Goal: Task Accomplishment & Management: Use online tool/utility

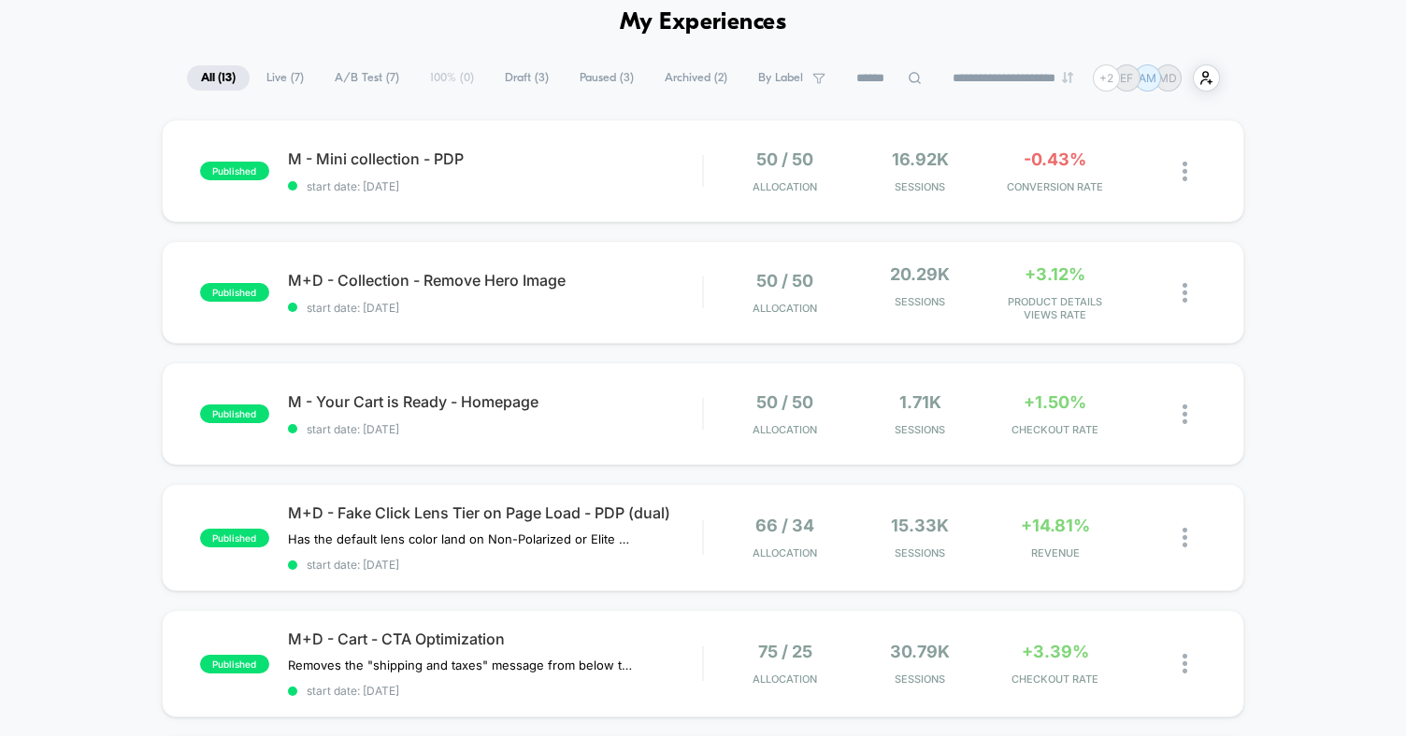
scroll to position [86, 0]
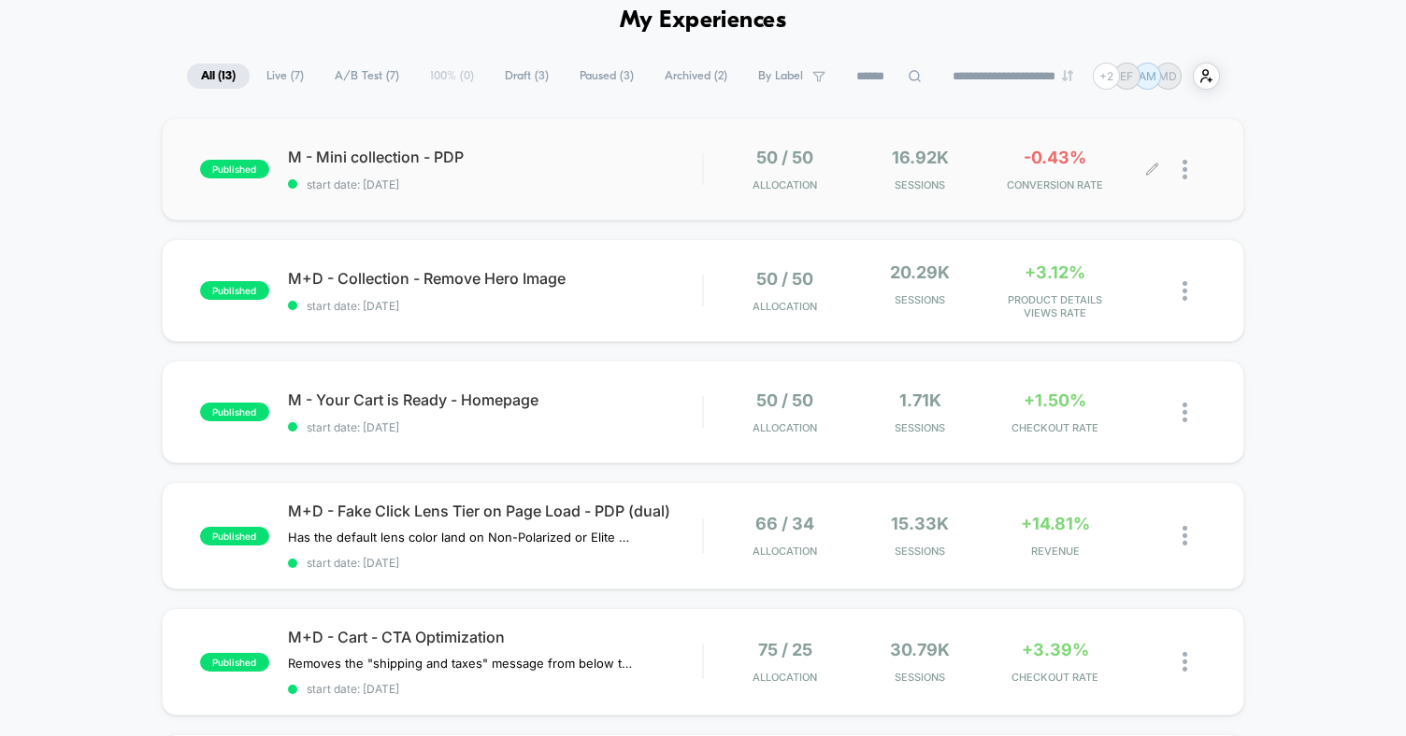
click at [1149, 164] on icon at bounding box center [1152, 170] width 14 height 14
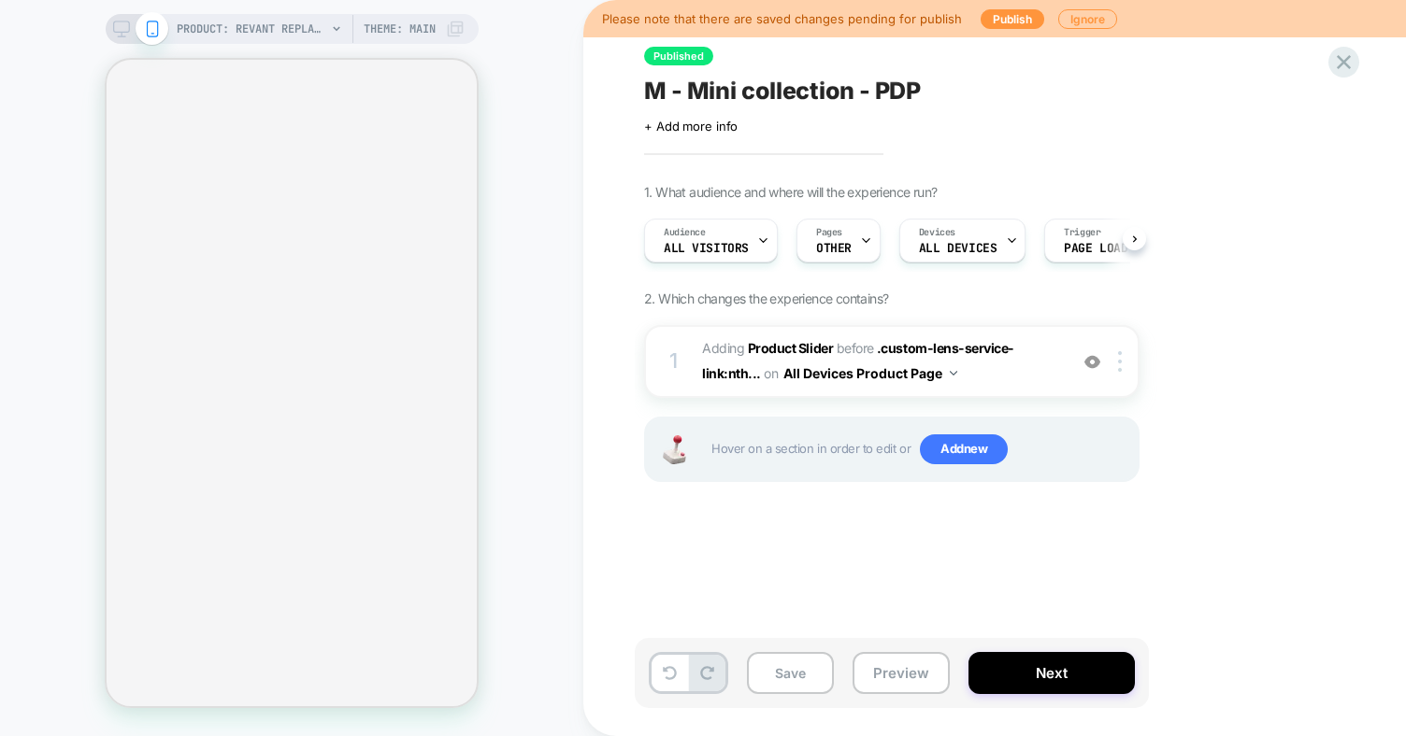
scroll to position [0, 1]
click at [992, 678] on button "Next" at bounding box center [1051, 673] width 166 height 42
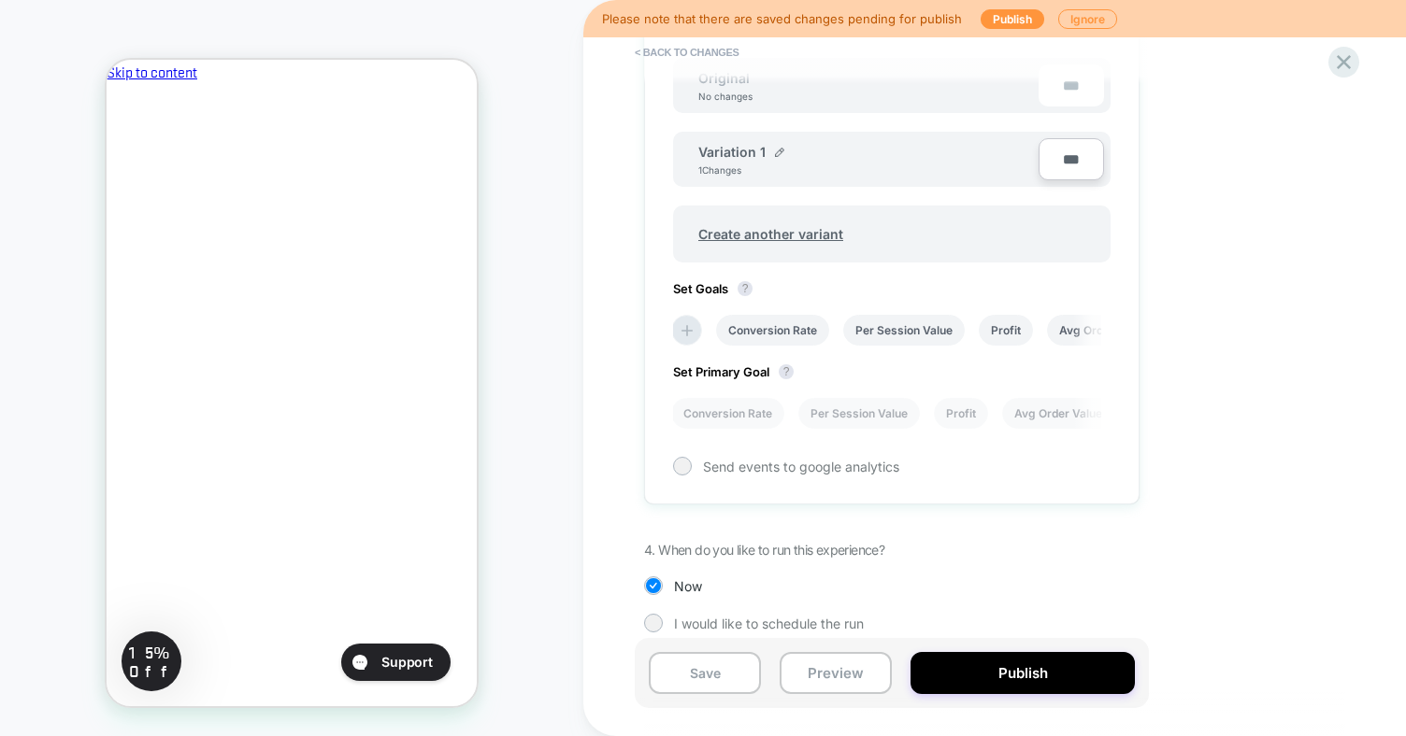
scroll to position [594, 0]
click at [1335, 65] on icon at bounding box center [1343, 62] width 25 height 25
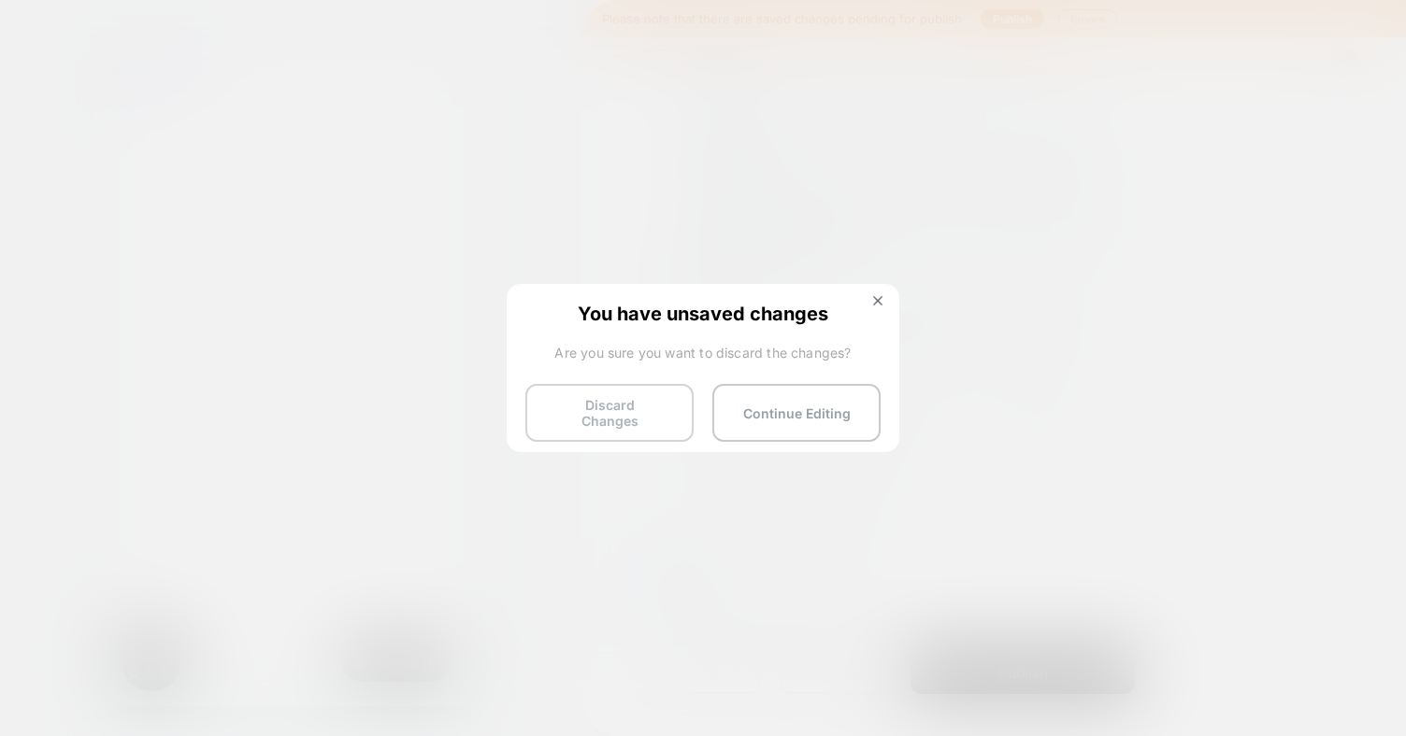
click at [593, 428] on button "Discard Changes" at bounding box center [609, 413] width 168 height 58
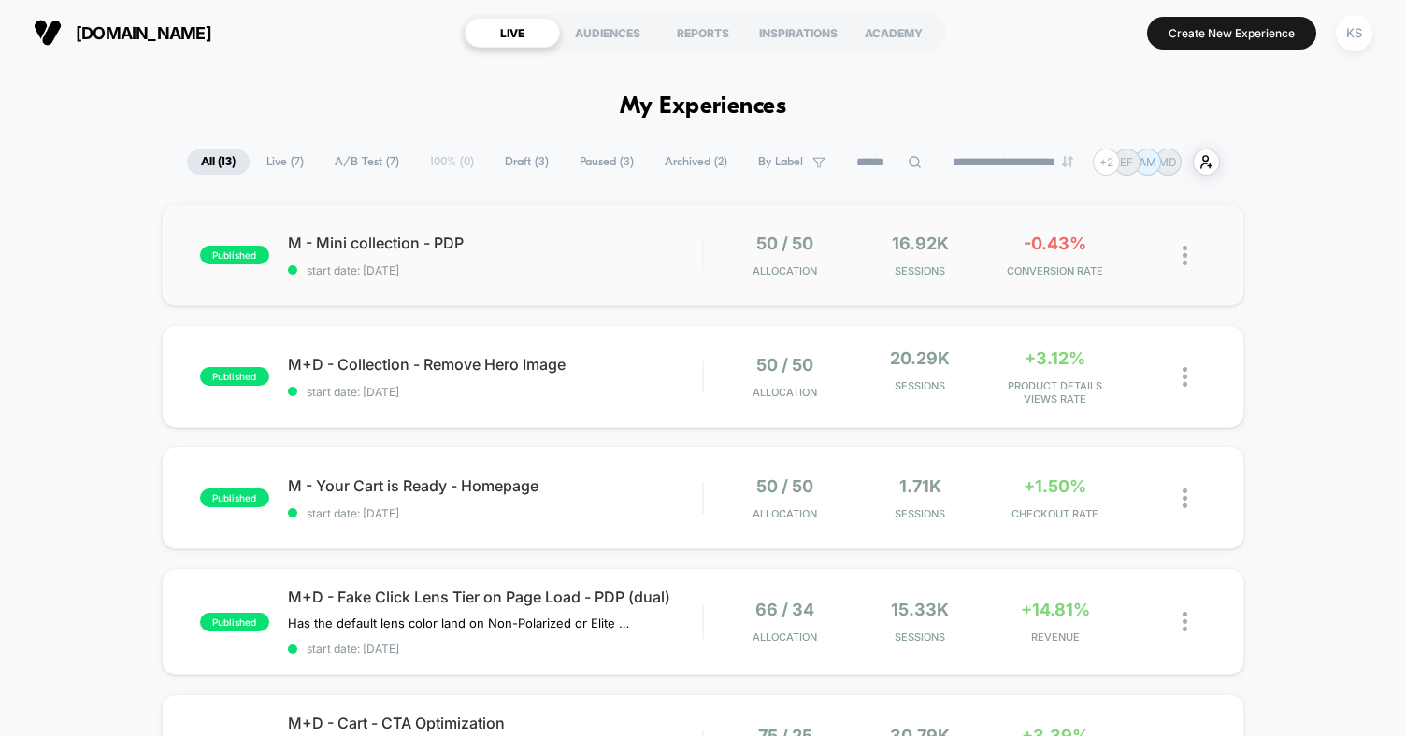
click at [568, 228] on div "published M - Mini collection - PDP start date: [DATE] 50 / 50 Allocation 16.92…" at bounding box center [703, 255] width 1082 height 103
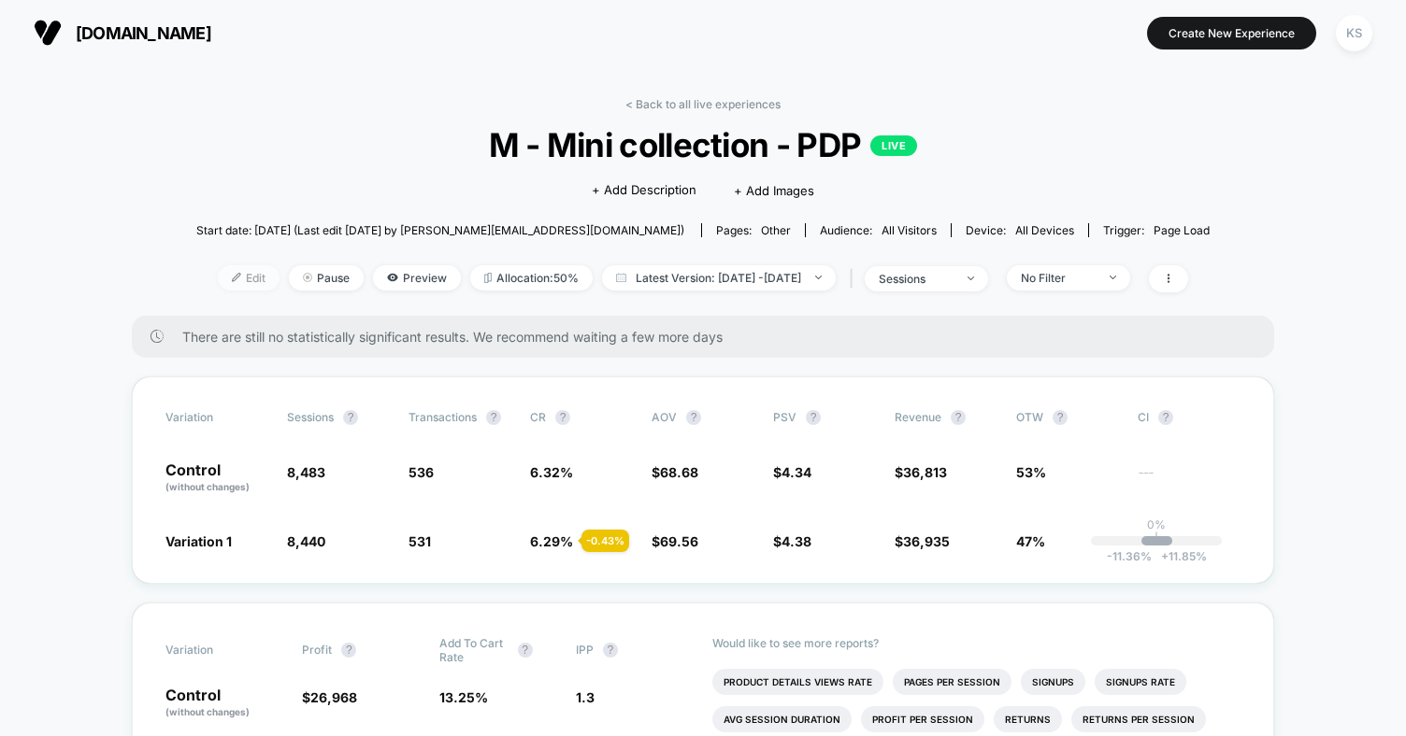
click at [226, 276] on span "Edit" at bounding box center [249, 277] width 62 height 25
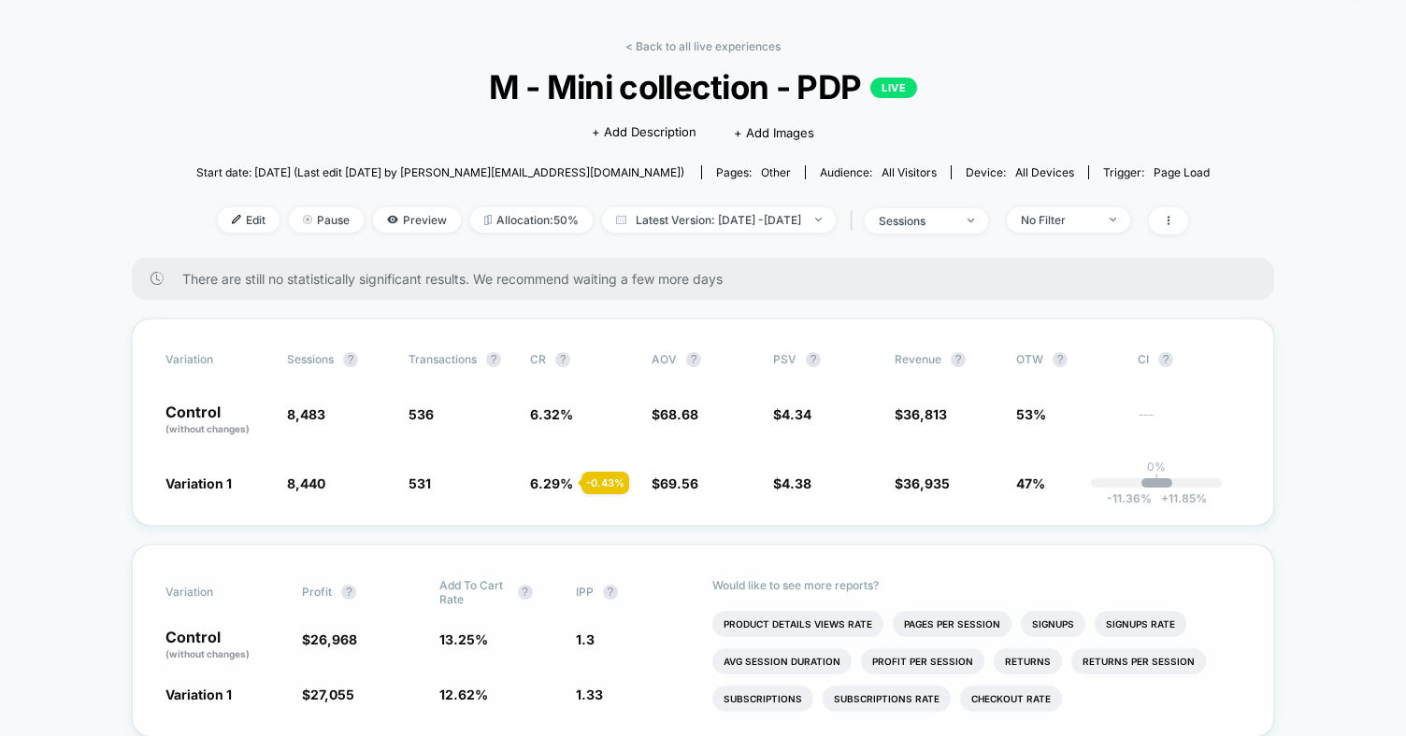
scroll to position [53, 0]
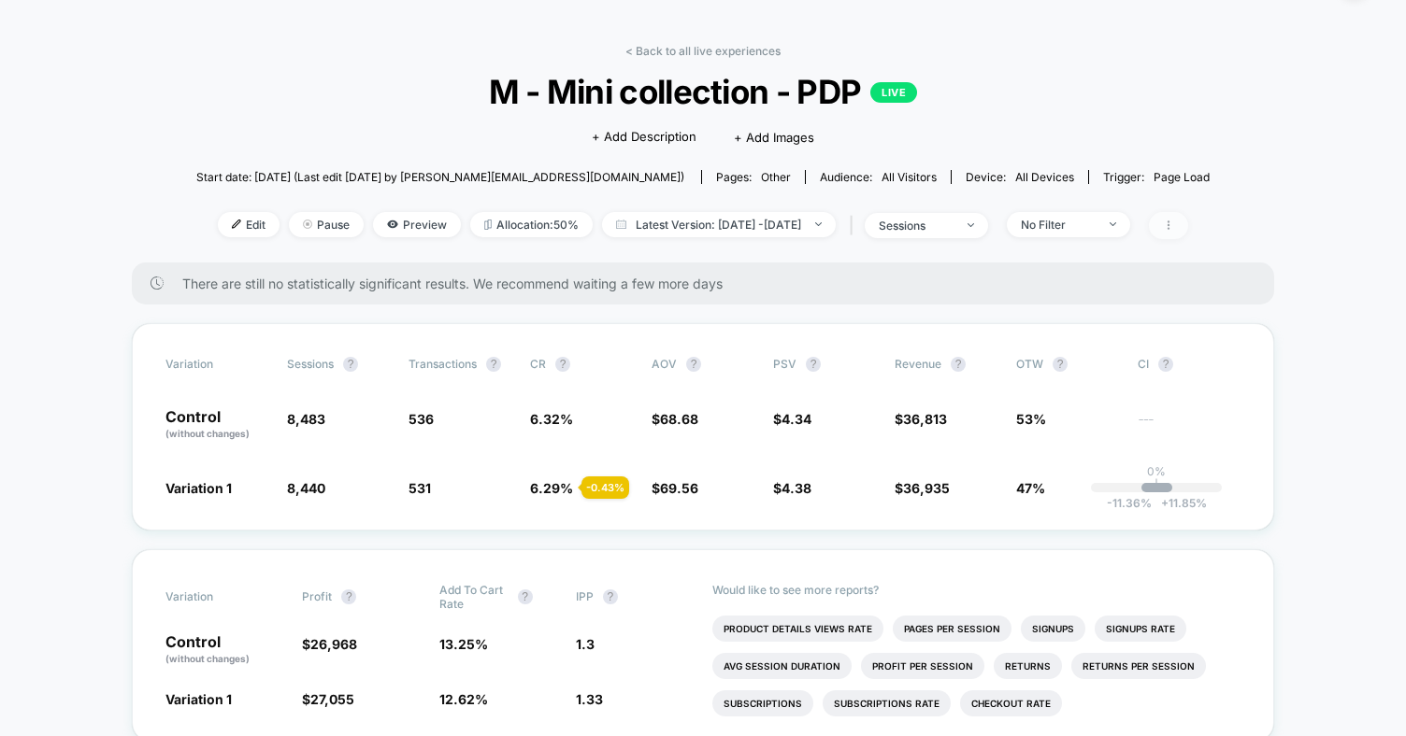
click at [1188, 232] on span at bounding box center [1168, 225] width 39 height 27
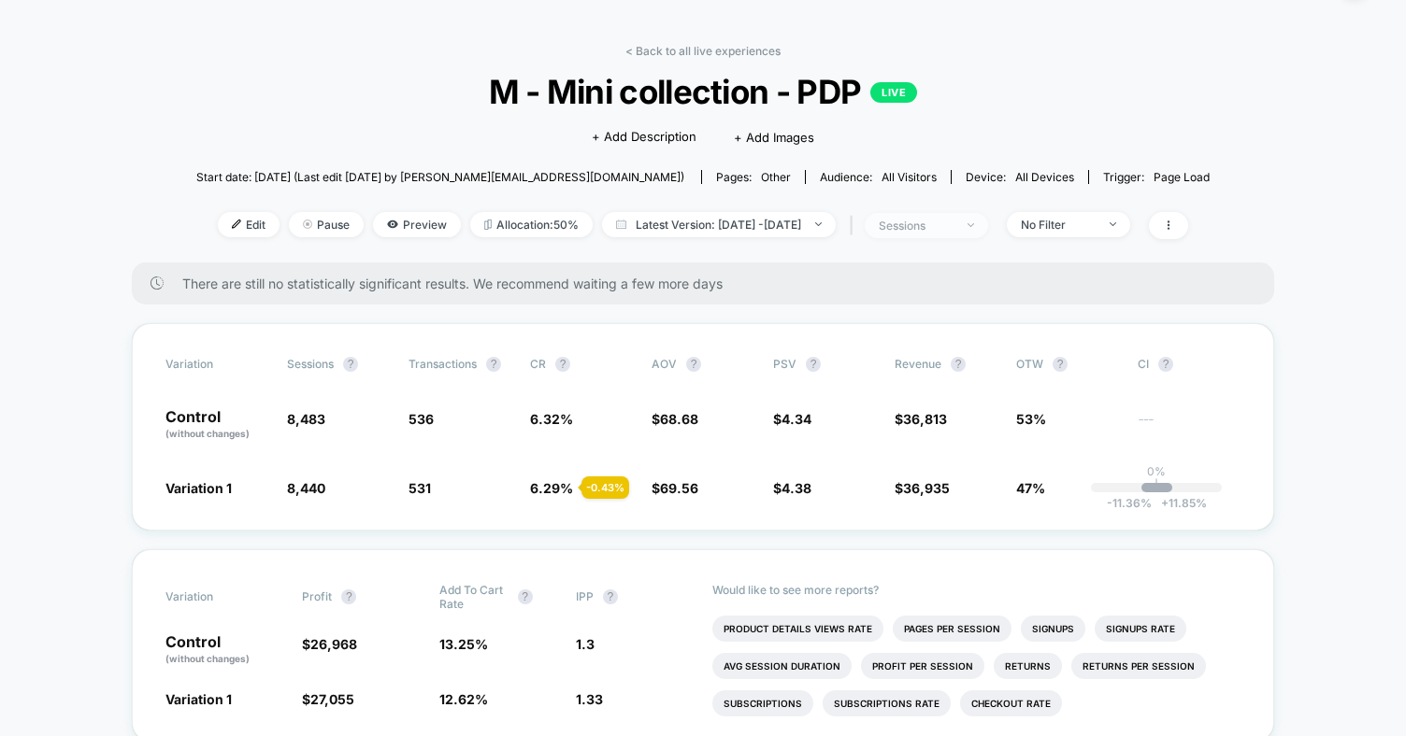
click at [988, 231] on span "sessions" at bounding box center [925, 225] width 123 height 25
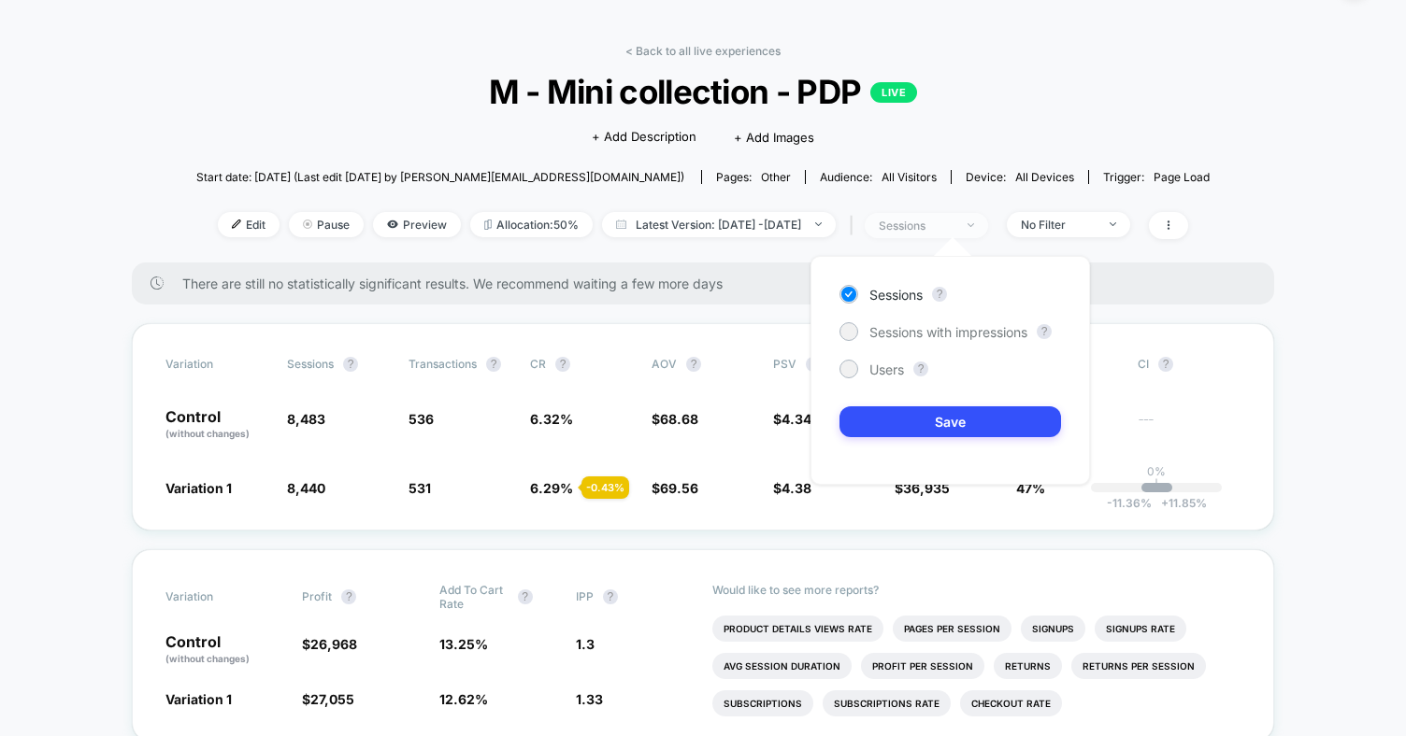
click at [988, 231] on span "sessions" at bounding box center [925, 225] width 123 height 25
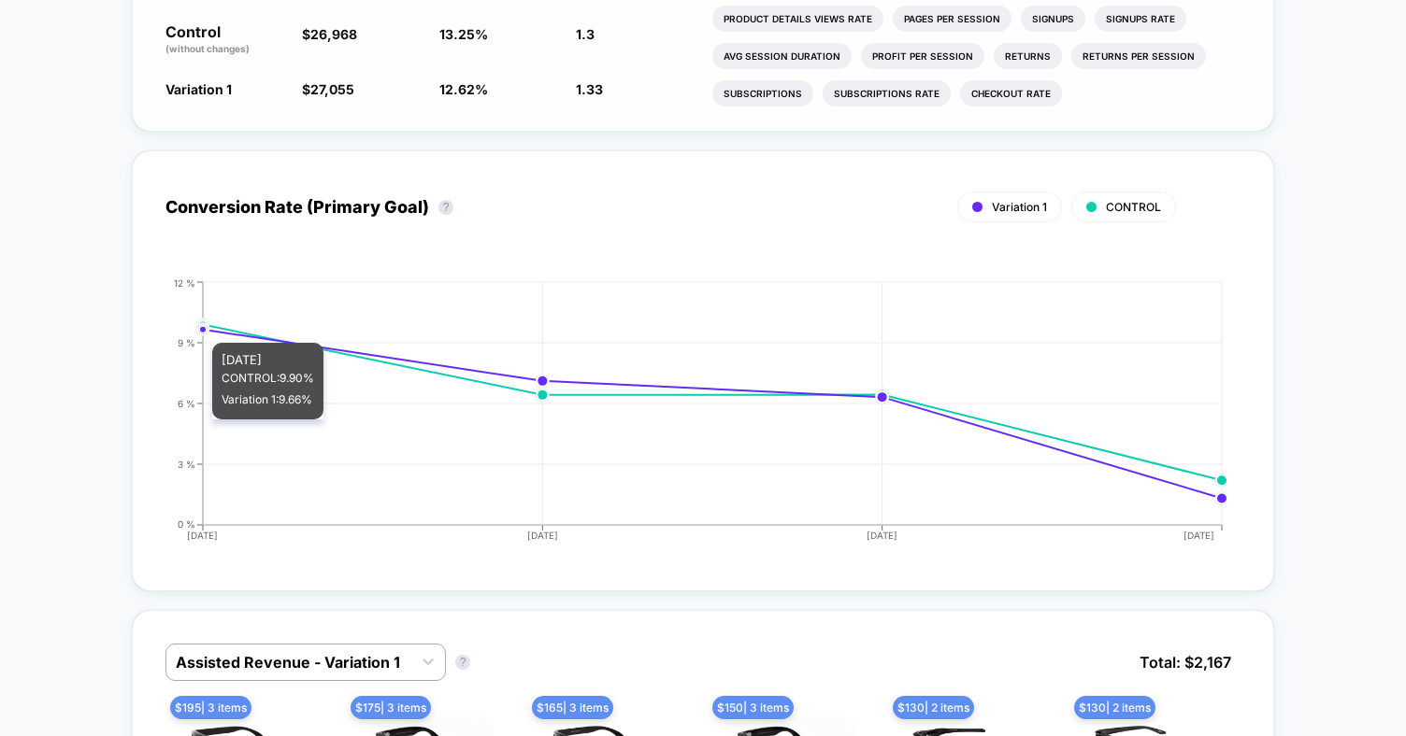
scroll to position [0, 0]
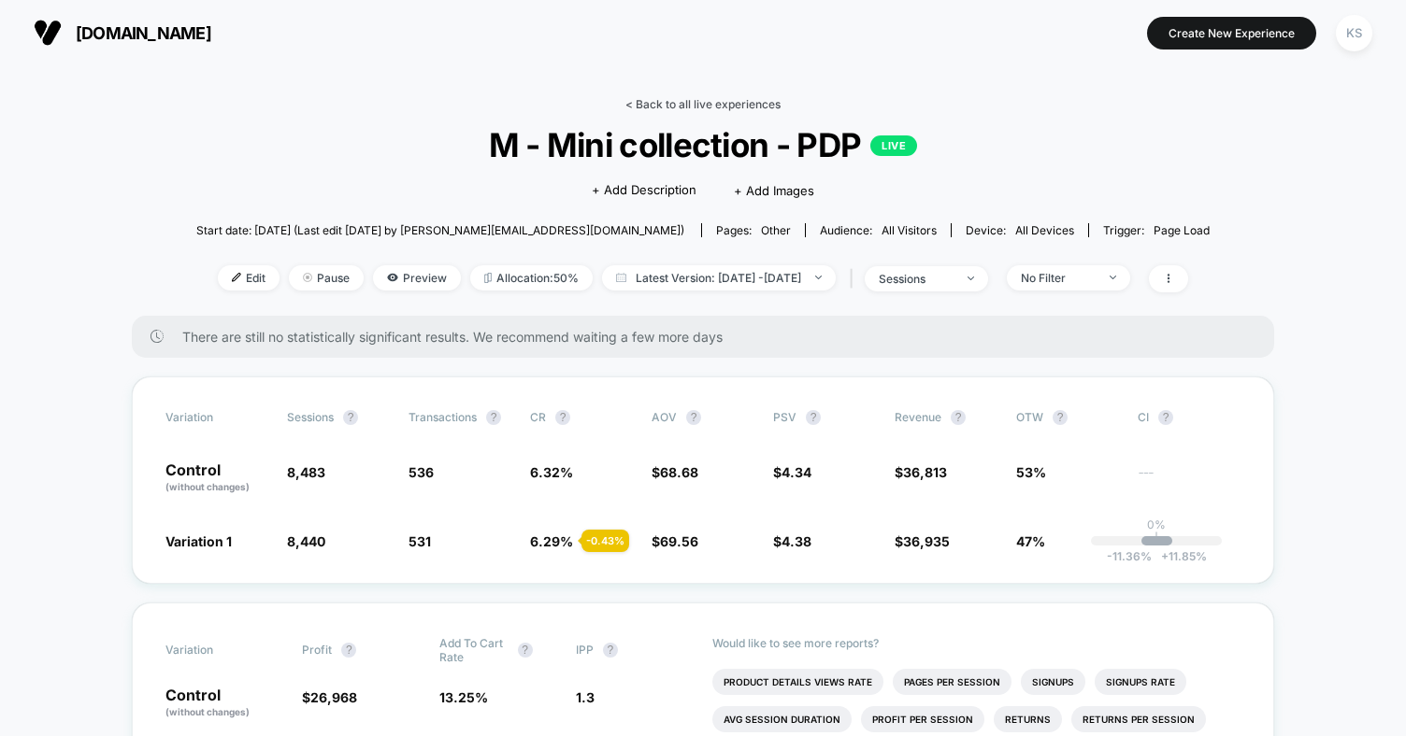
click at [685, 106] on link "< Back to all live experiences" at bounding box center [702, 104] width 155 height 14
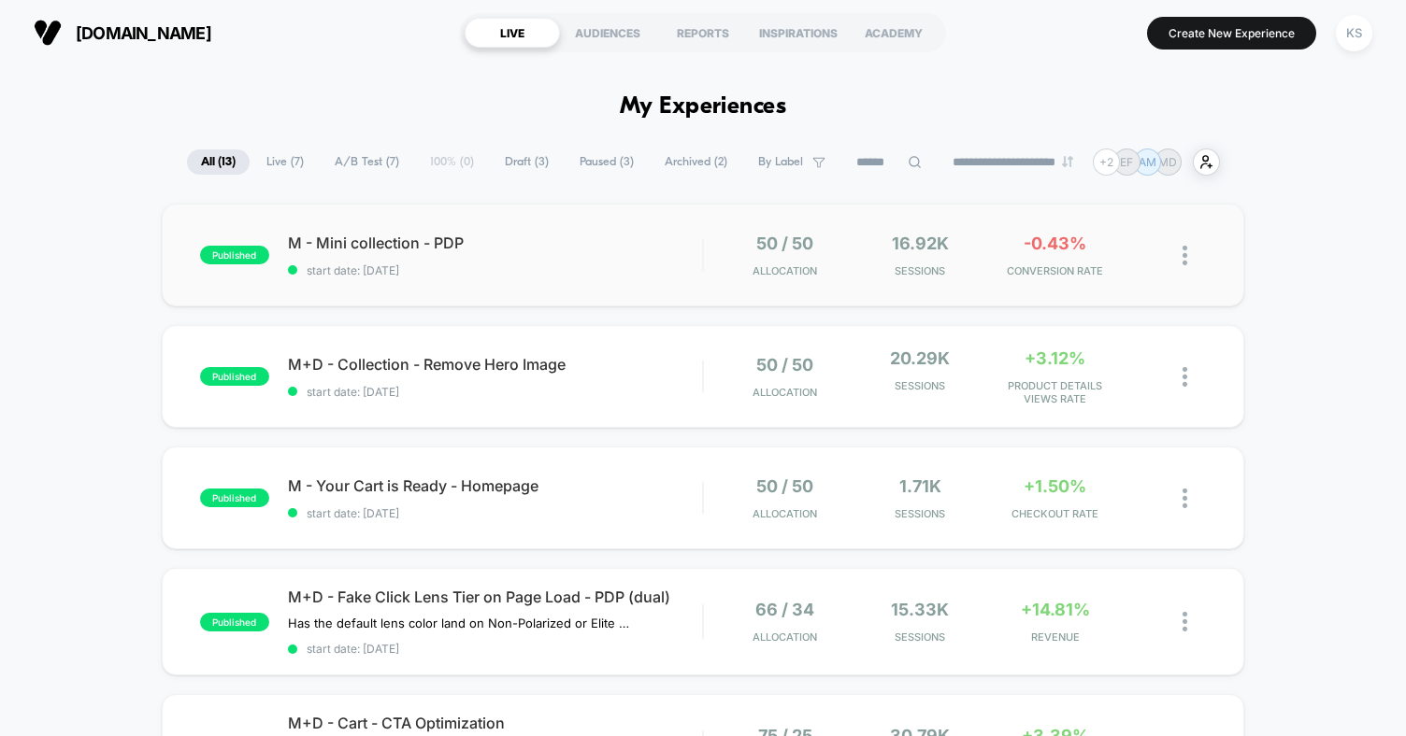
click at [1185, 255] on img at bounding box center [1184, 256] width 5 height 20
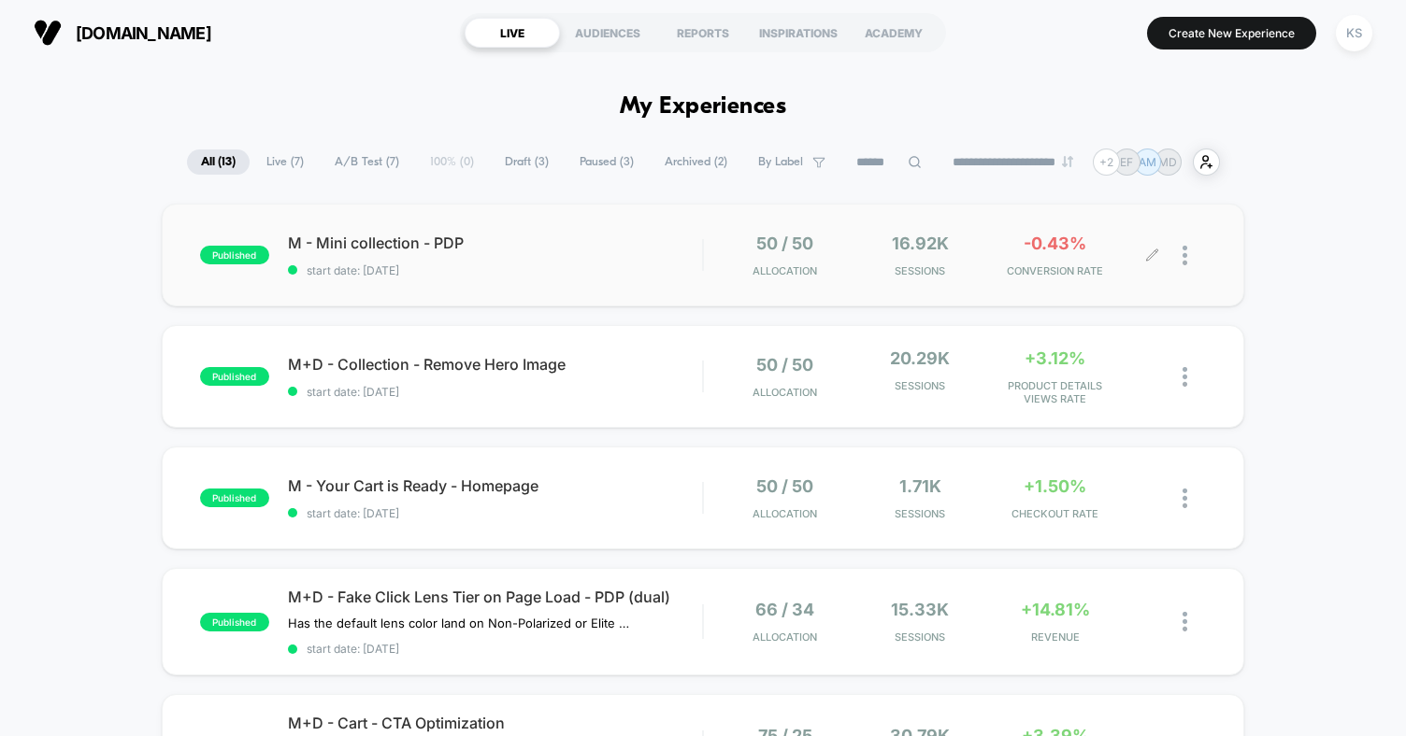
click at [1052, 262] on div "-0.43% CONVERSION RATE" at bounding box center [1054, 256] width 125 height 44
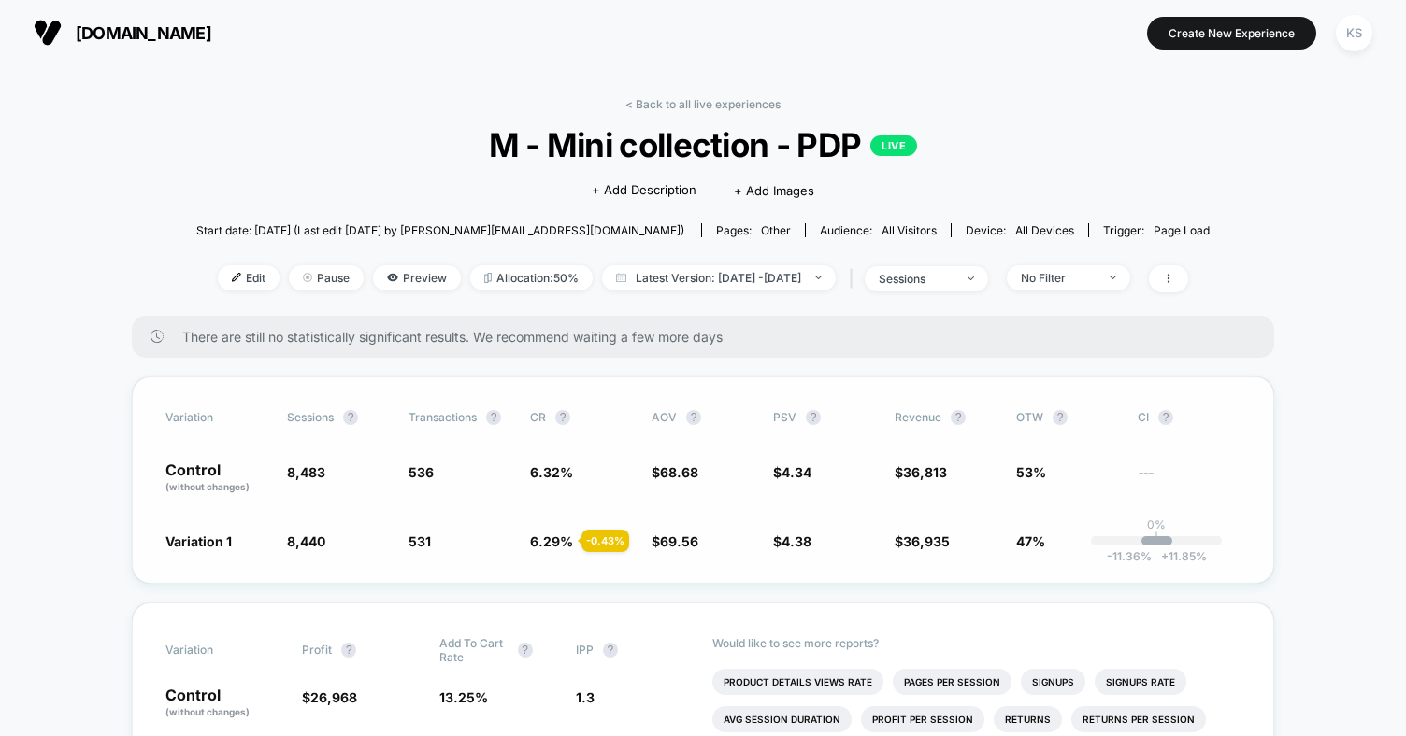
click at [669, 413] on span "AOV" at bounding box center [663, 417] width 25 height 14
click at [220, 280] on span "Edit" at bounding box center [249, 277] width 62 height 25
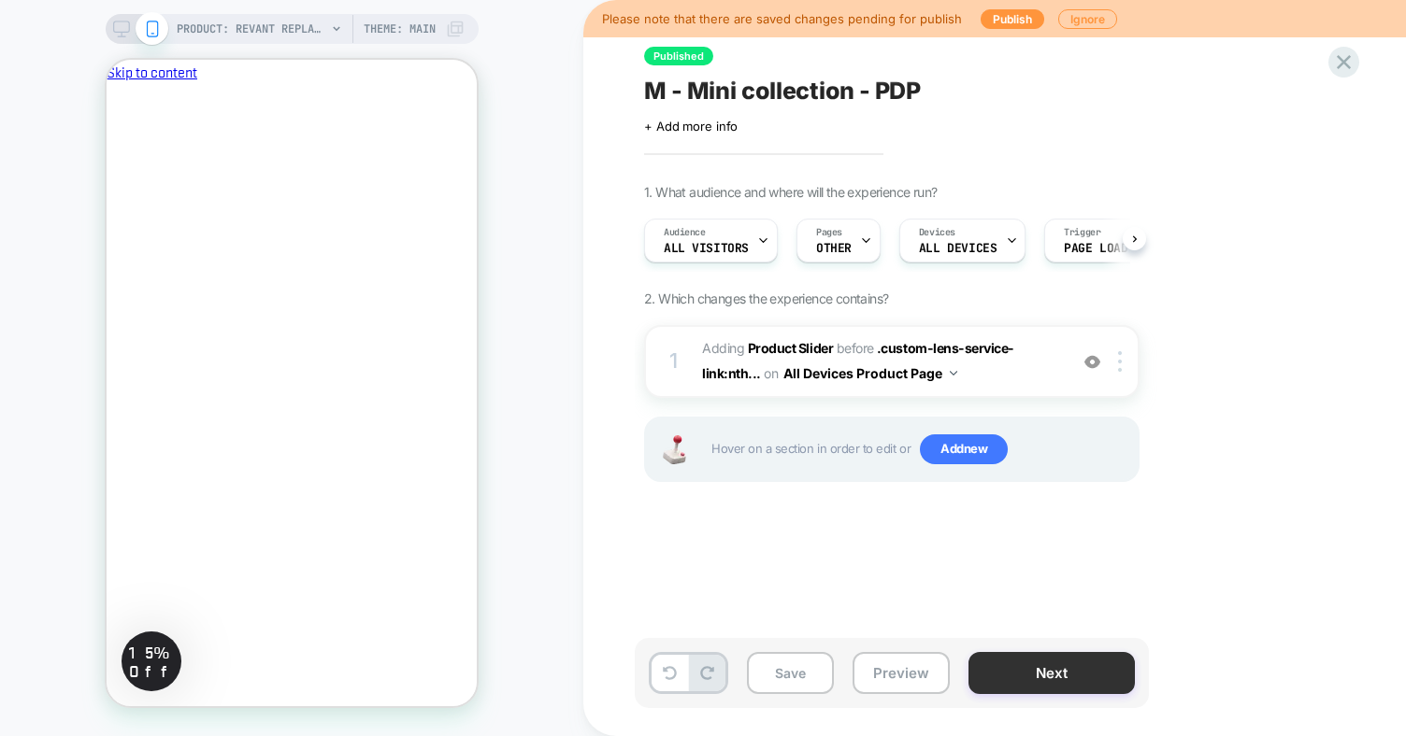
click at [1042, 678] on button "Next" at bounding box center [1051, 673] width 166 height 42
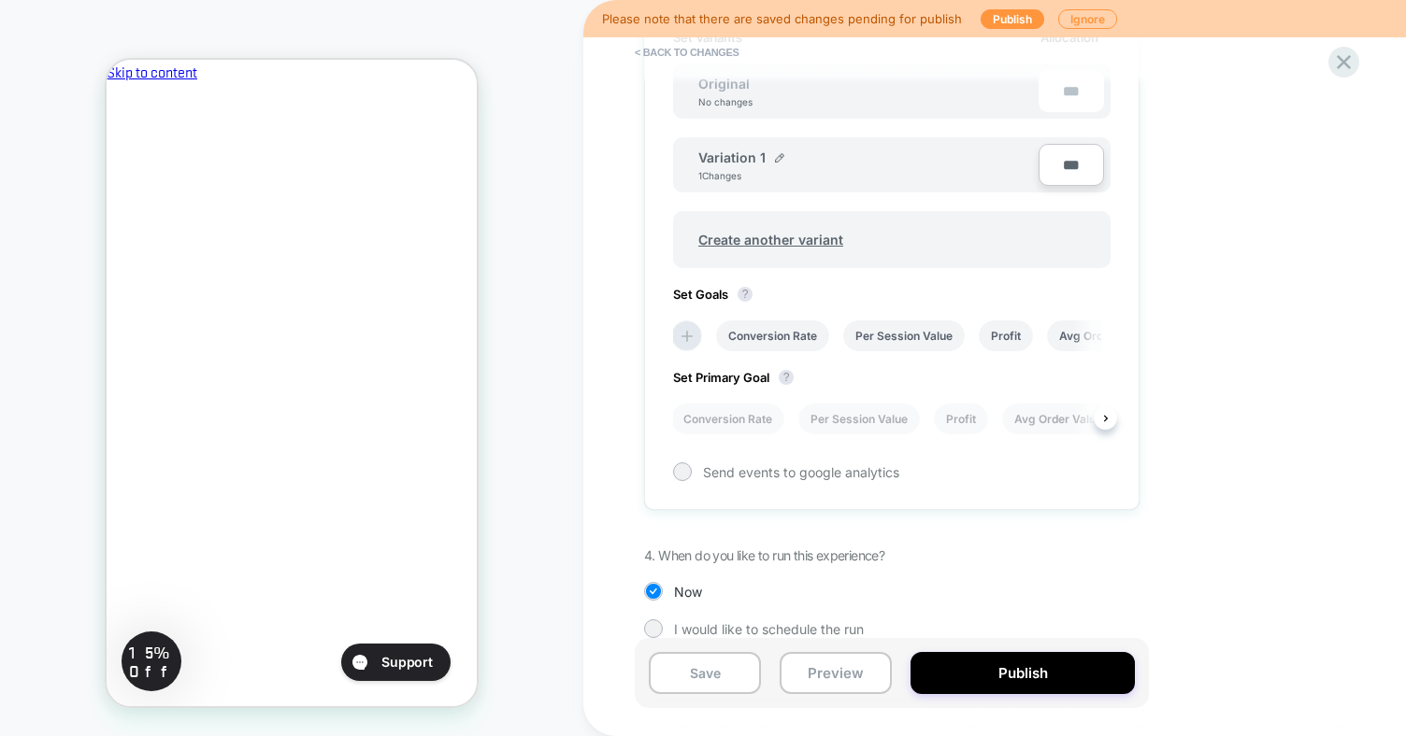
scroll to position [588, 0]
click at [1064, 335] on li "Avg Order Value" at bounding box center [1103, 335] width 112 height 31
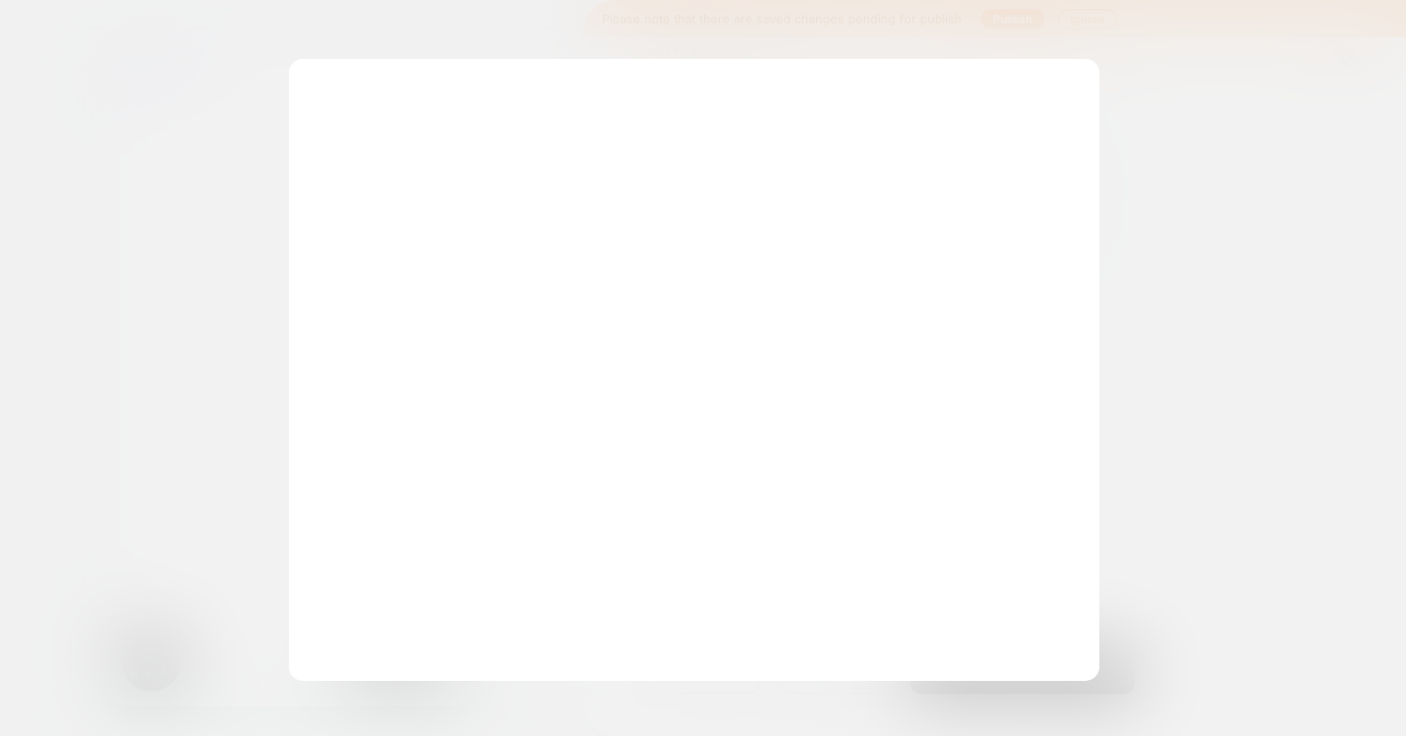
click at [869, 366] on div "Please Select Up to 10 Goals REVENUE The total revenue of all purchases made af…" at bounding box center [694, 379] width 811 height 641
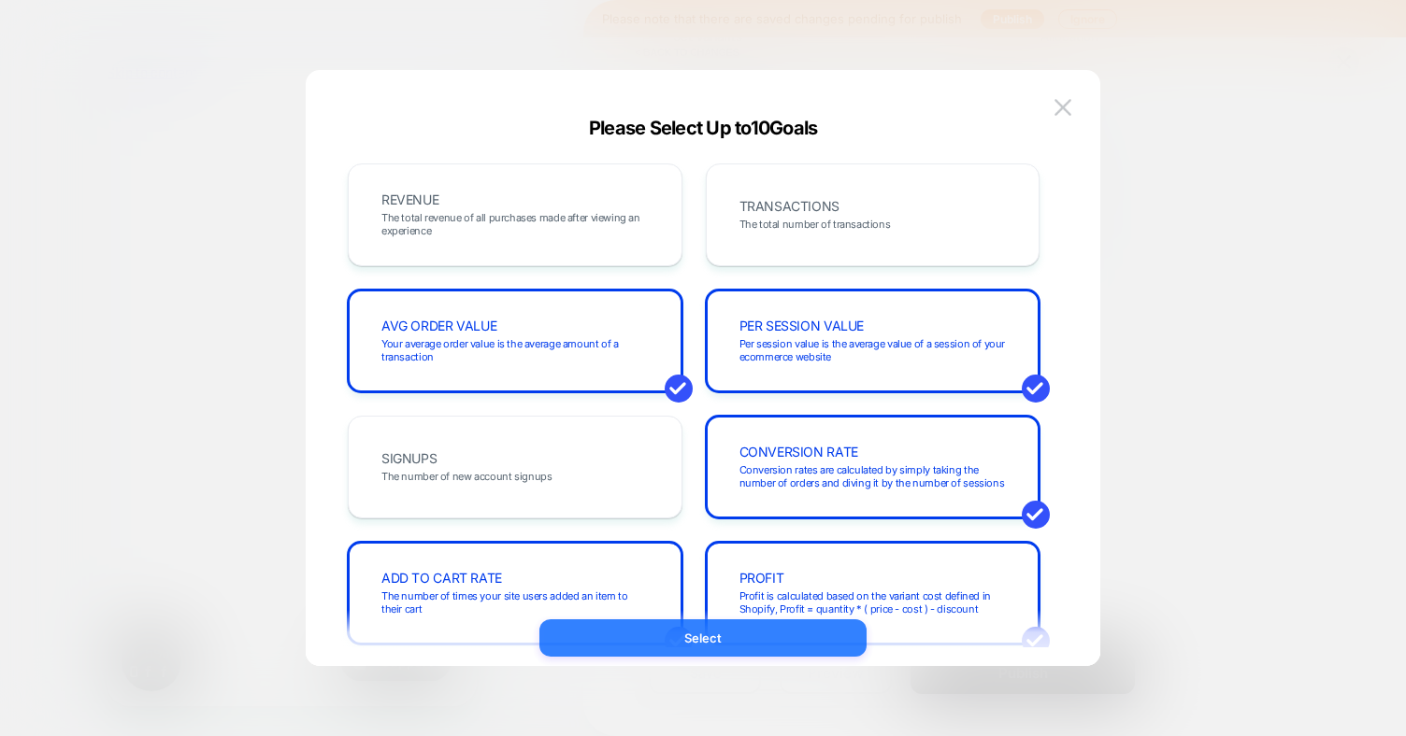
click at [725, 635] on button "Select" at bounding box center [702, 638] width 327 height 37
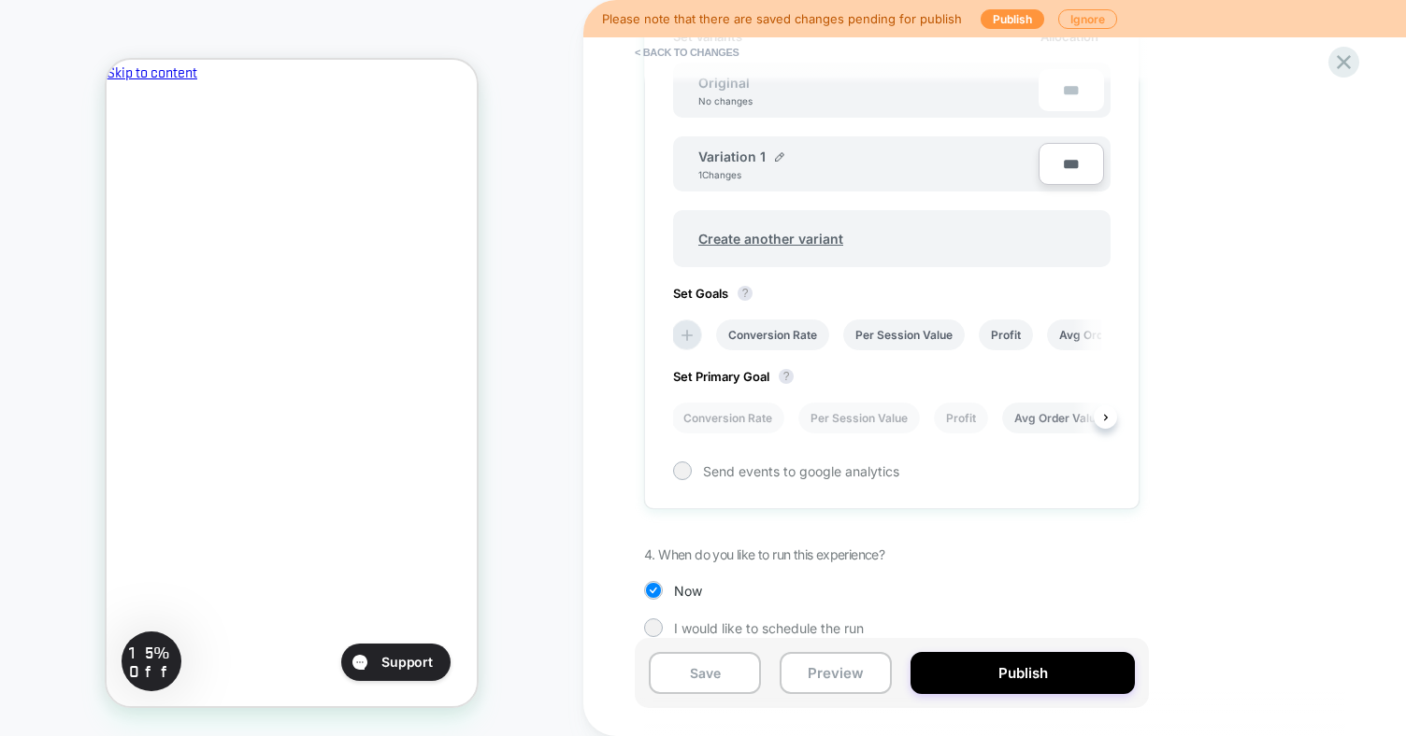
click at [1035, 415] on li "Avg Order Value" at bounding box center [1058, 418] width 112 height 31
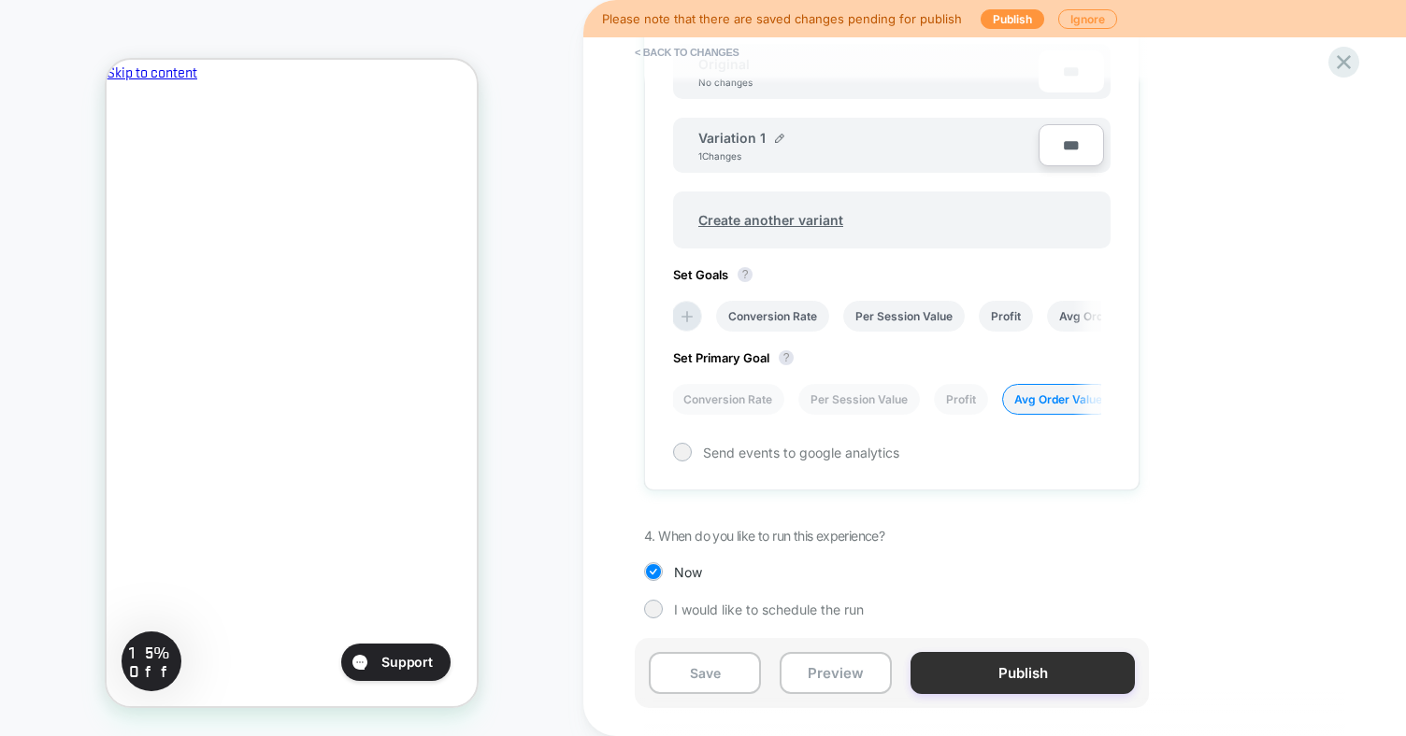
click at [992, 668] on button "Publish" at bounding box center [1022, 673] width 224 height 42
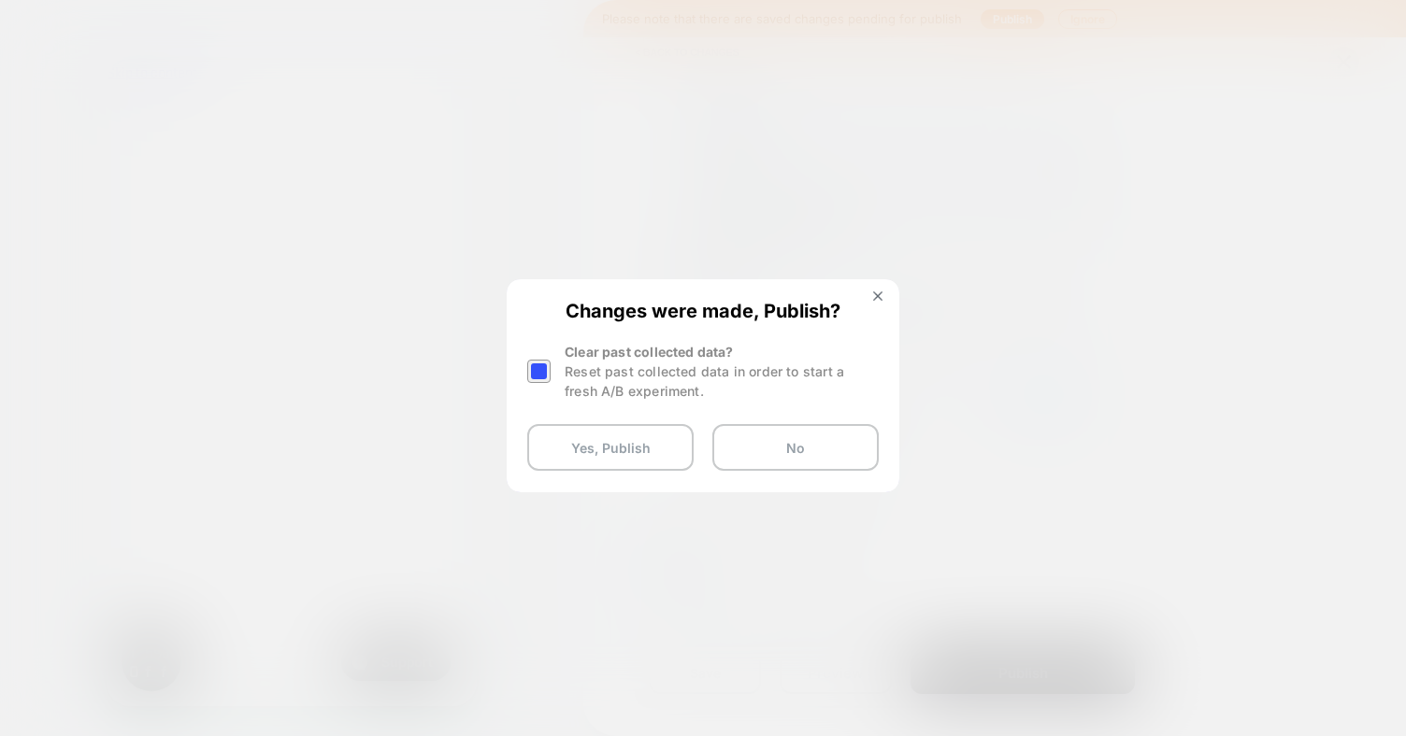
click at [537, 371] on div at bounding box center [538, 371] width 23 height 23
click at [599, 456] on button "Yes, Publish" at bounding box center [610, 447] width 166 height 47
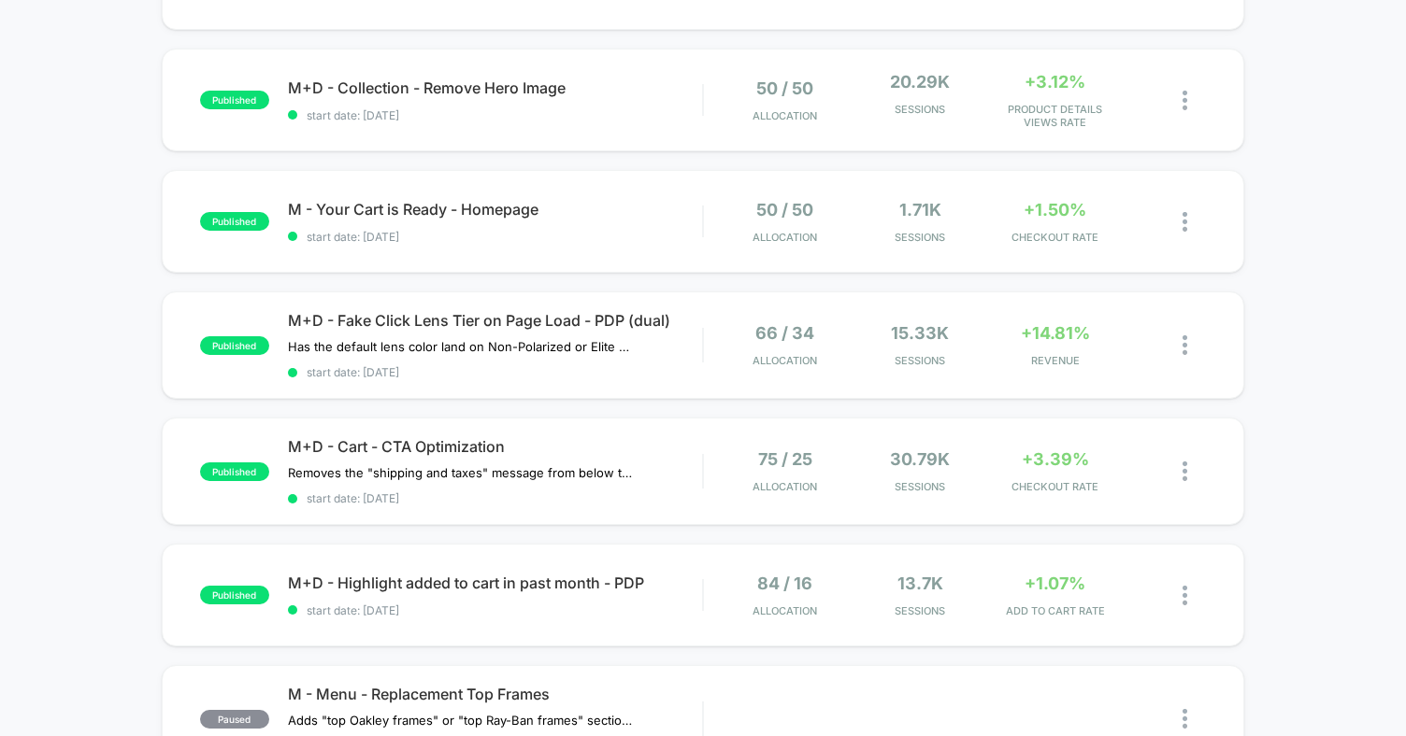
scroll to position [275, 0]
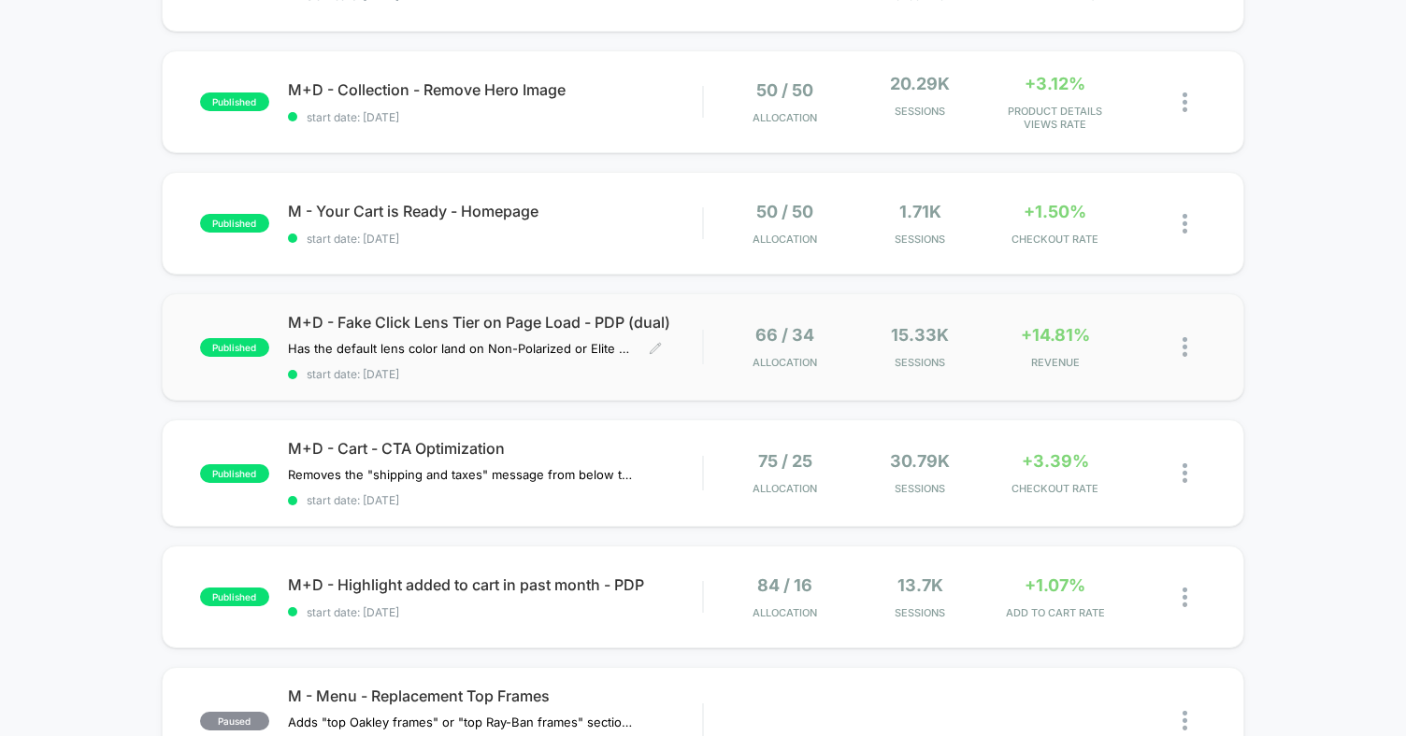
click at [541, 326] on span "M+D - Fake Click Lens Tier on Page Load - PDP (dual)" at bounding box center [495, 322] width 414 height 19
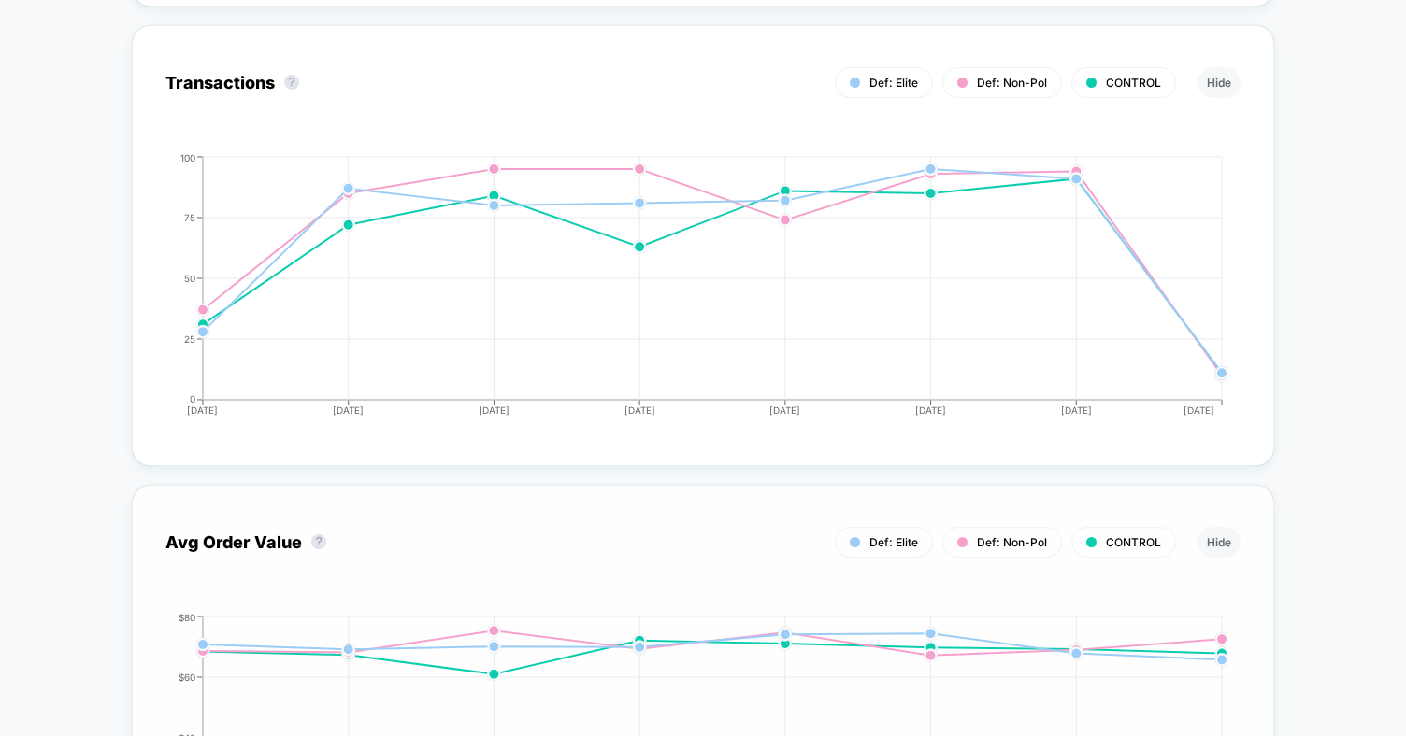
scroll to position [3362, 0]
